Goal: Information Seeking & Learning: Learn about a topic

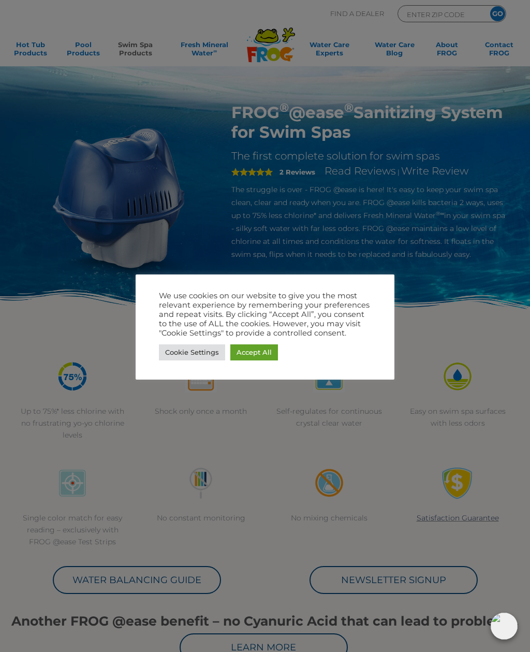
click at [264, 357] on link "Accept All" at bounding box center [254, 352] width 48 height 16
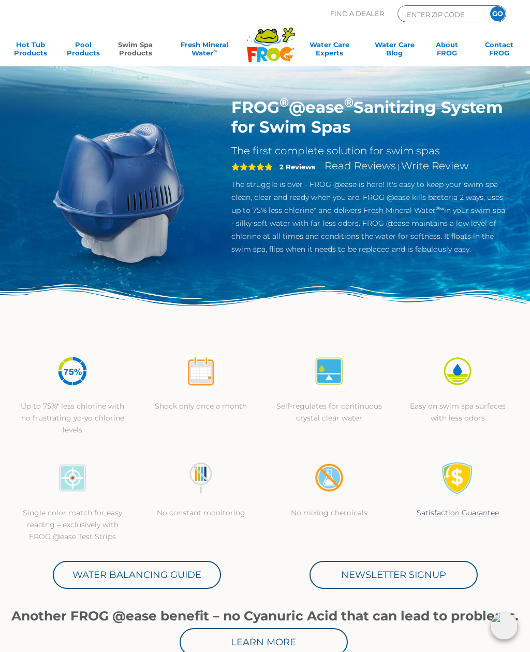
scroll to position [6, 0]
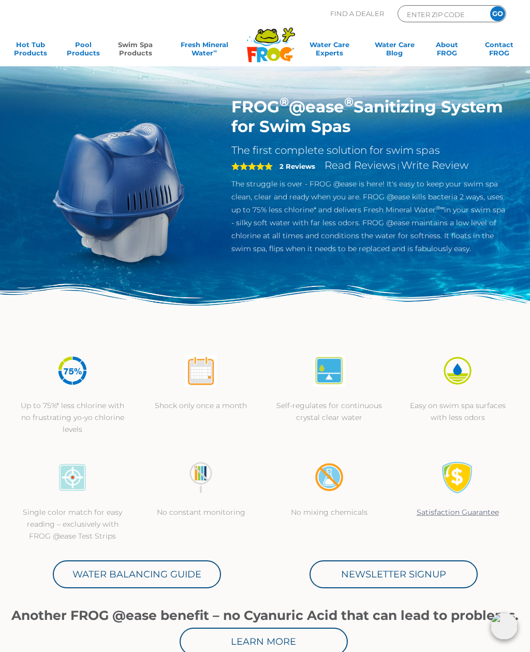
click at [140, 47] on link "Swim Spa Products" at bounding box center [135, 50] width 41 height 21
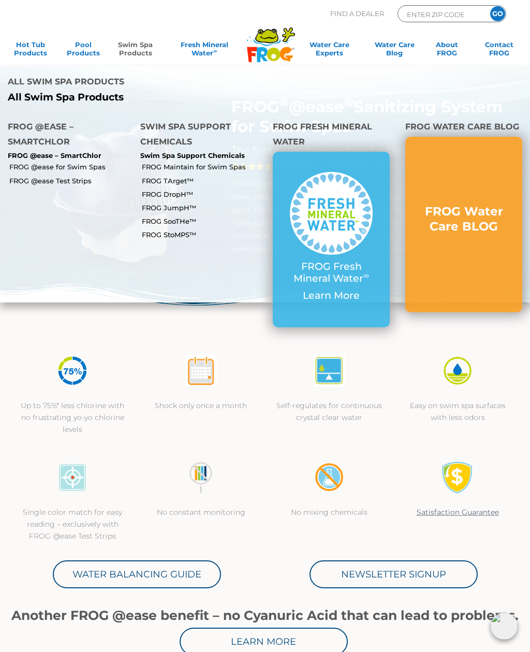
click at [95, 162] on link "FROG @ease for Swim Spas" at bounding box center [70, 166] width 123 height 9
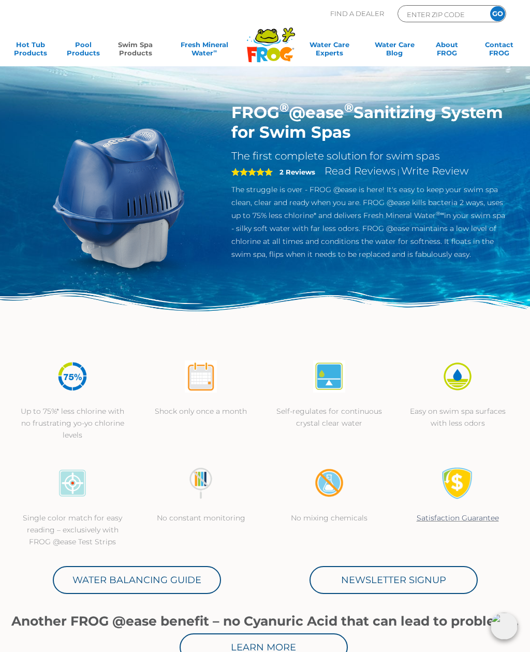
click at [144, 45] on link "Swim Spa Products" at bounding box center [135, 50] width 41 height 21
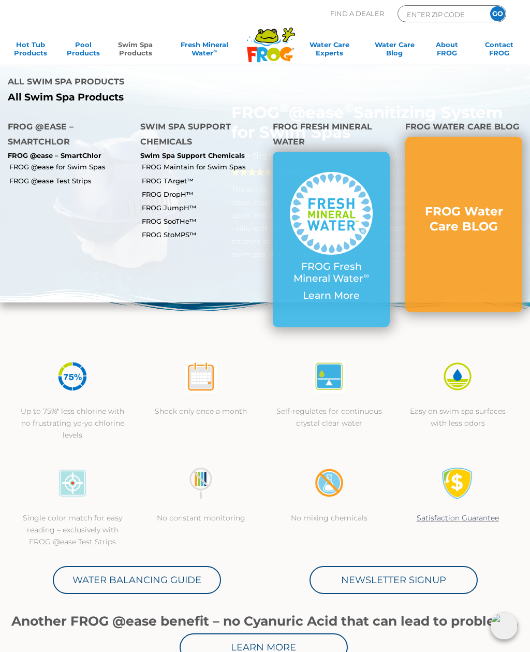
click at [84, 111] on li "FROG @ease – SmartChlor FROG @ease – SmartChlor" at bounding box center [66, 135] width 133 height 49
click at [88, 111] on li "FROG @ease – SmartChlor FROG @ease – SmartChlor" at bounding box center [66, 135] width 133 height 49
click at [221, 162] on link "FROG Maintain for Swim Spas" at bounding box center [203, 166] width 123 height 9
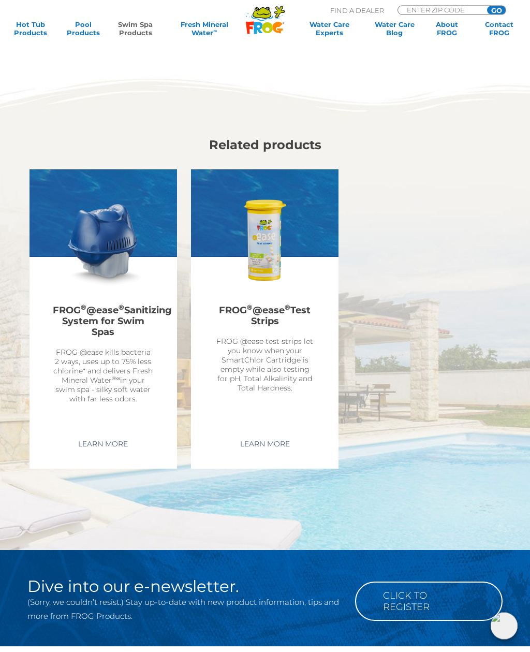
scroll to position [1392, 0]
click at [93, 447] on link "Learn More" at bounding box center [103, 443] width 74 height 19
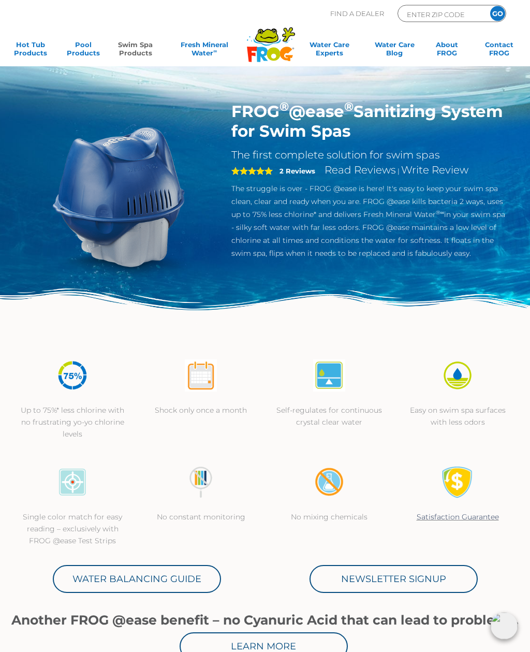
scroll to position [2, 0]
click at [142, 49] on link "Swim Spa Products" at bounding box center [135, 50] width 41 height 21
